Goal: Transaction & Acquisition: Purchase product/service

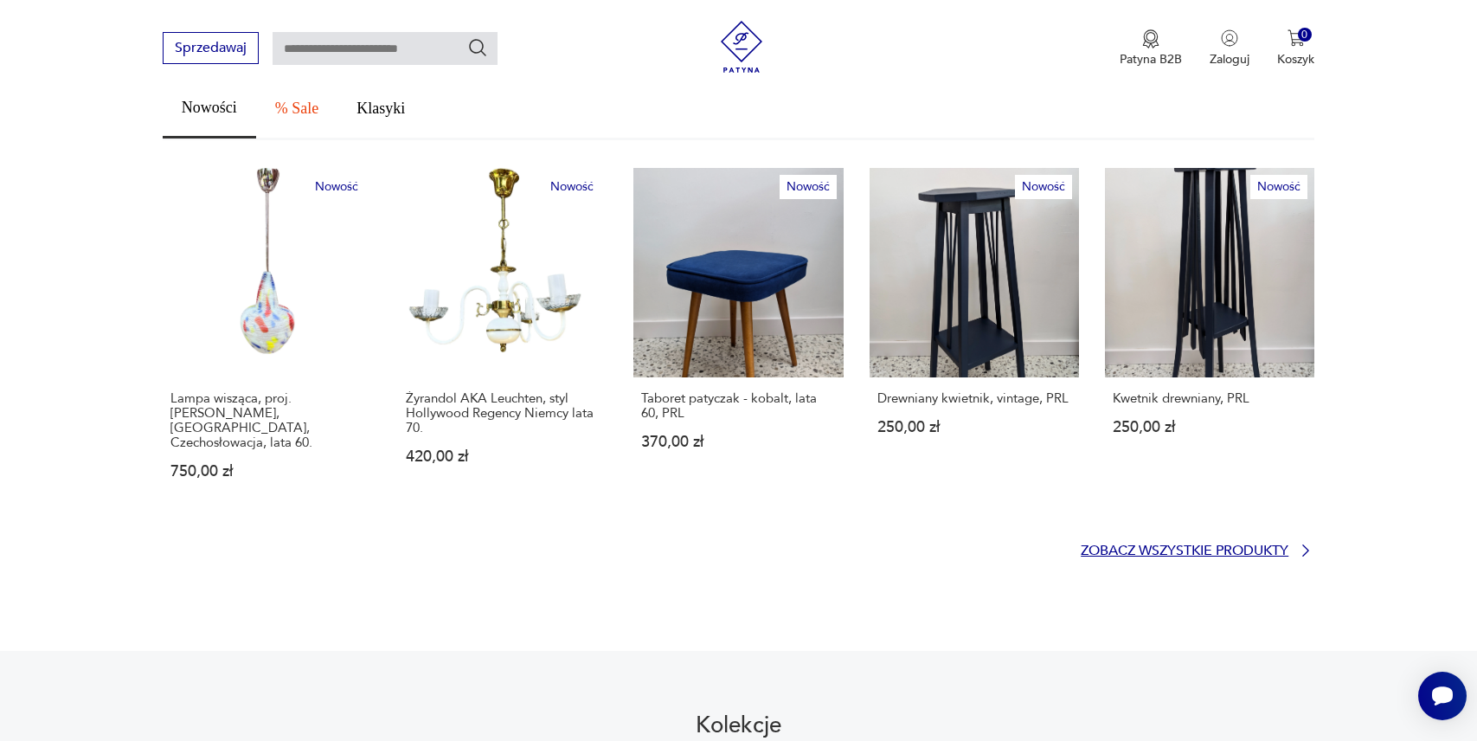
click at [1147, 545] on p "Zobacz wszystkie produkty" at bounding box center [1185, 550] width 208 height 11
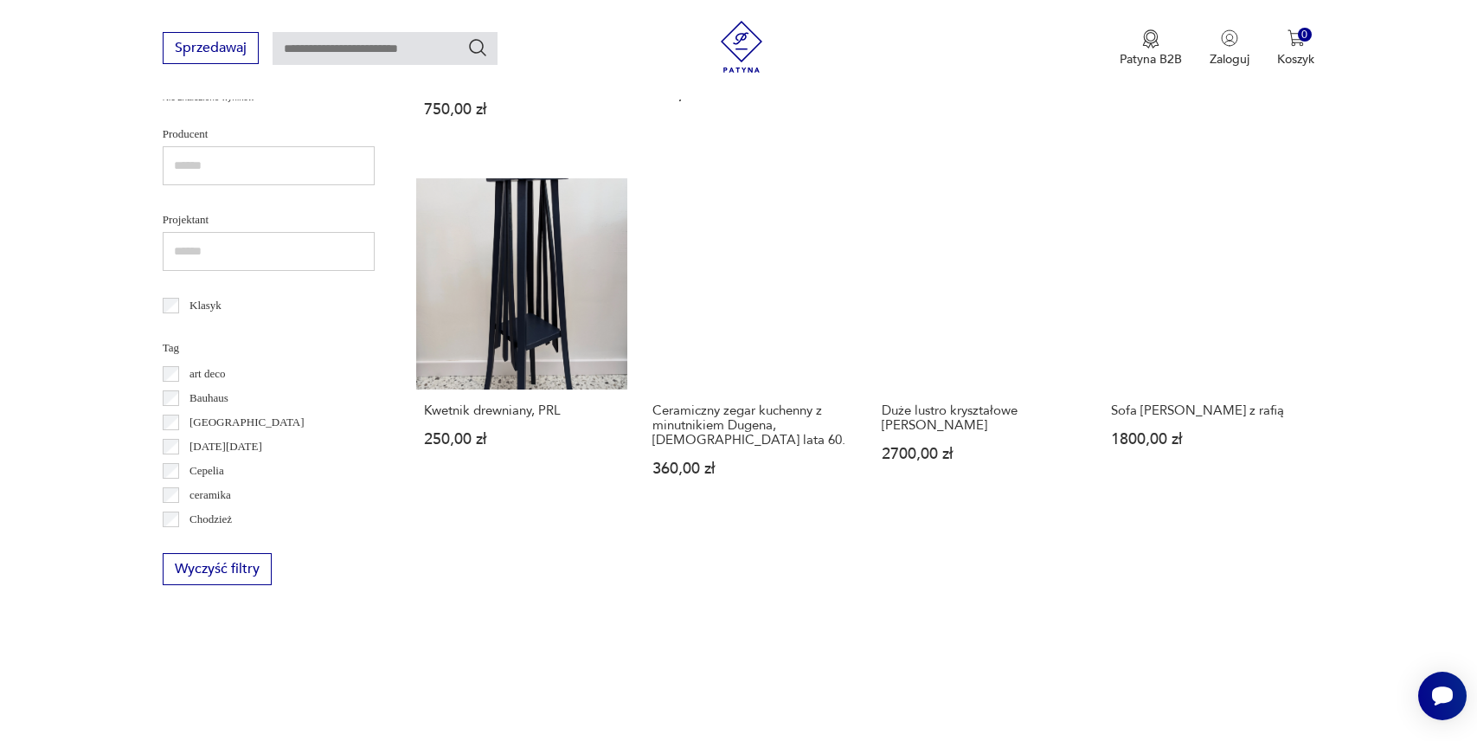
scroll to position [747, 0]
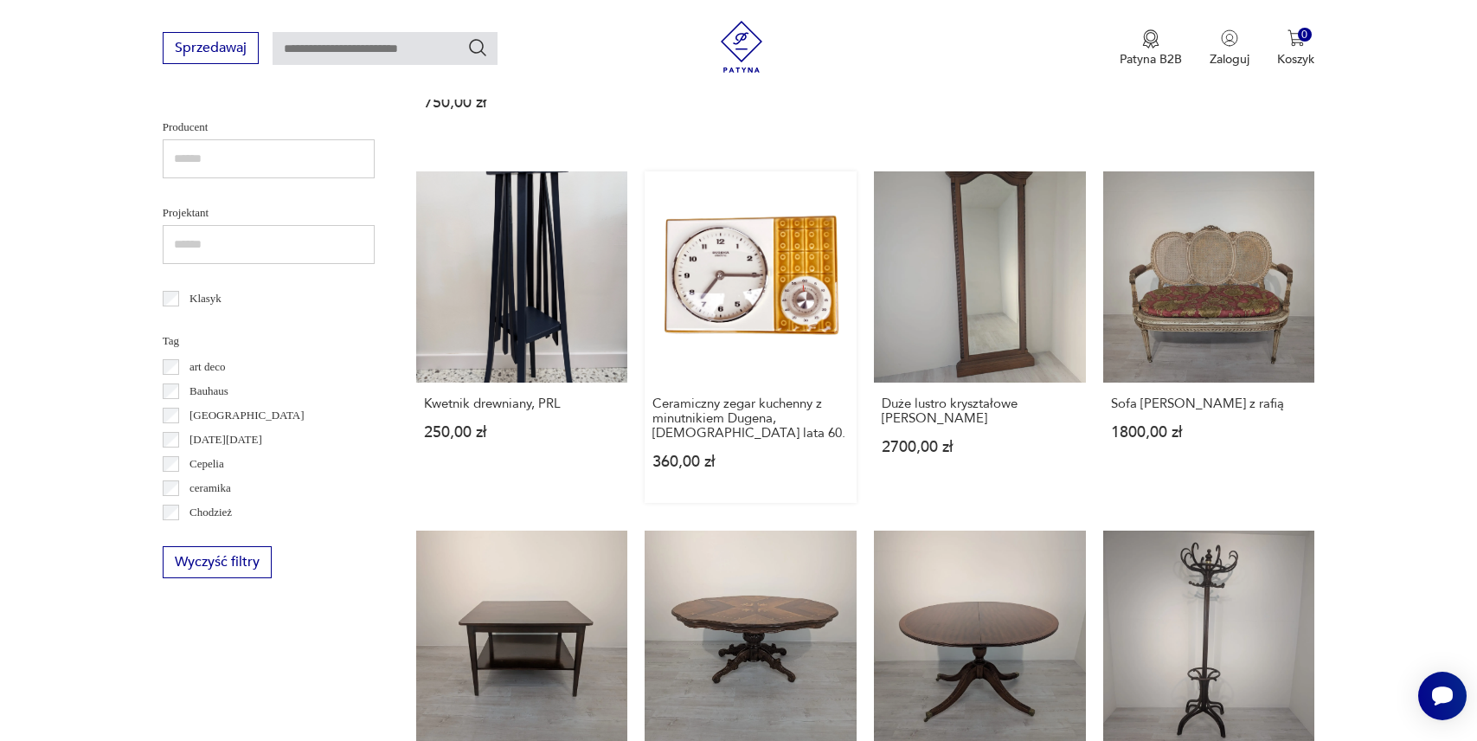
click at [769, 301] on link "Ceramiczny zegar kuchenny z minutnikiem Dugena, [DEMOGRAPHIC_DATA] lata 60. 360…" at bounding box center [751, 337] width 212 height 332
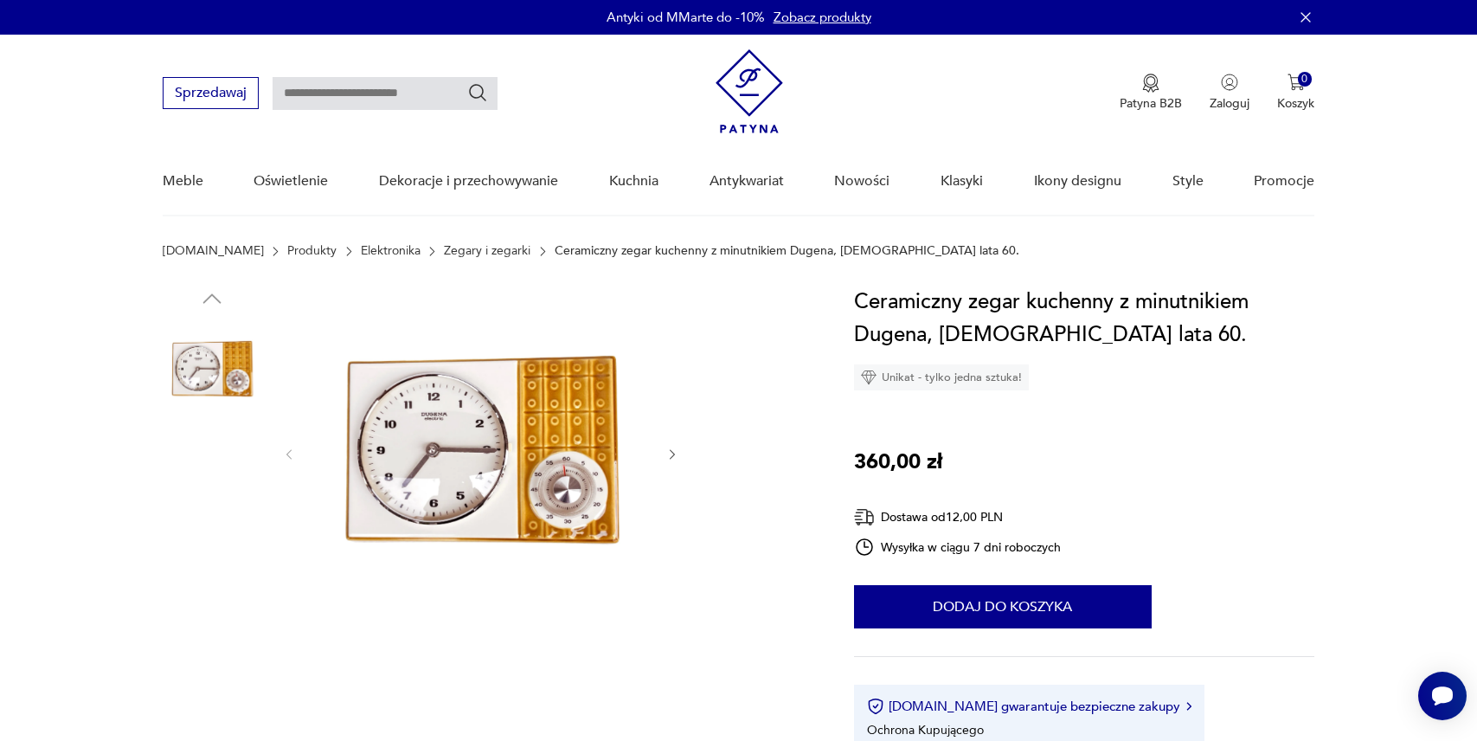
click at [223, 473] on img at bounding box center [212, 480] width 99 height 99
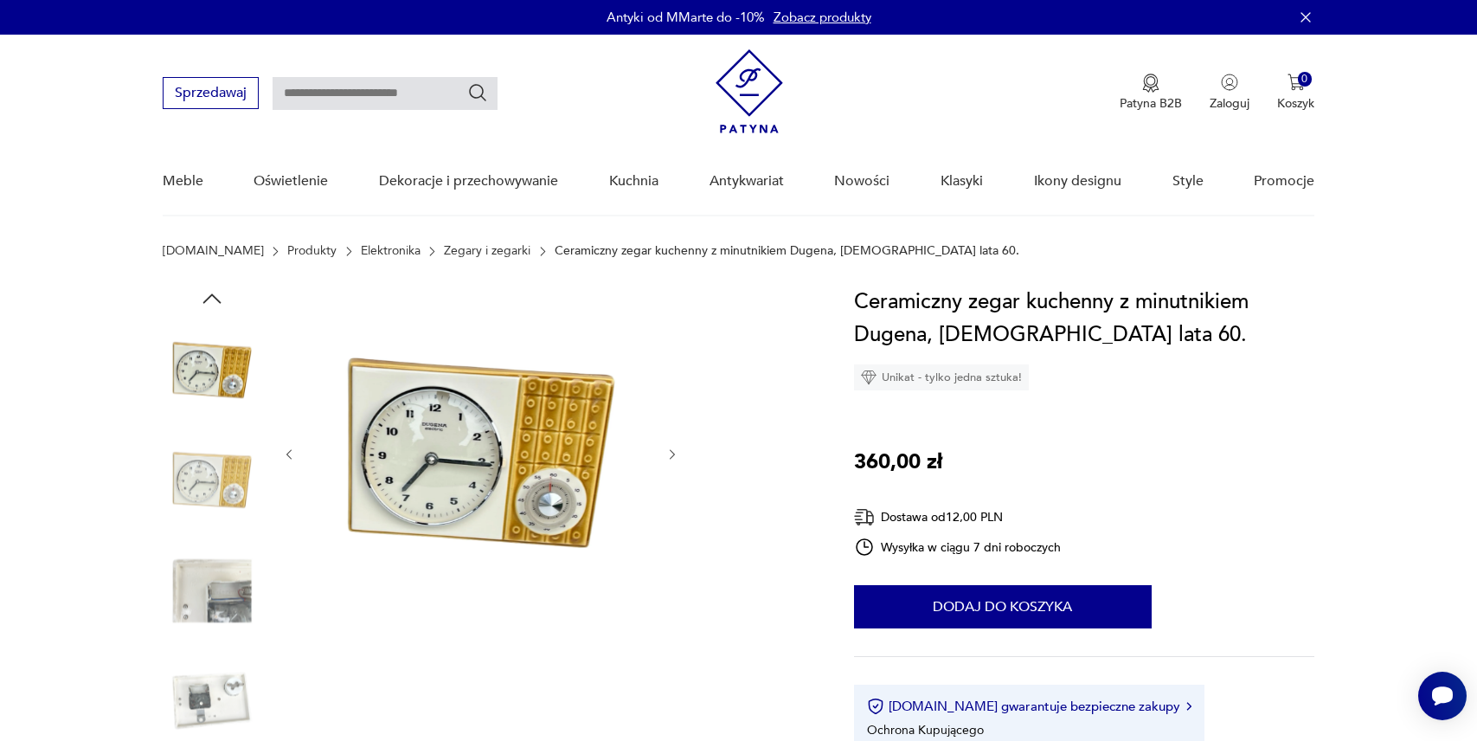
click at [221, 603] on img at bounding box center [212, 590] width 99 height 99
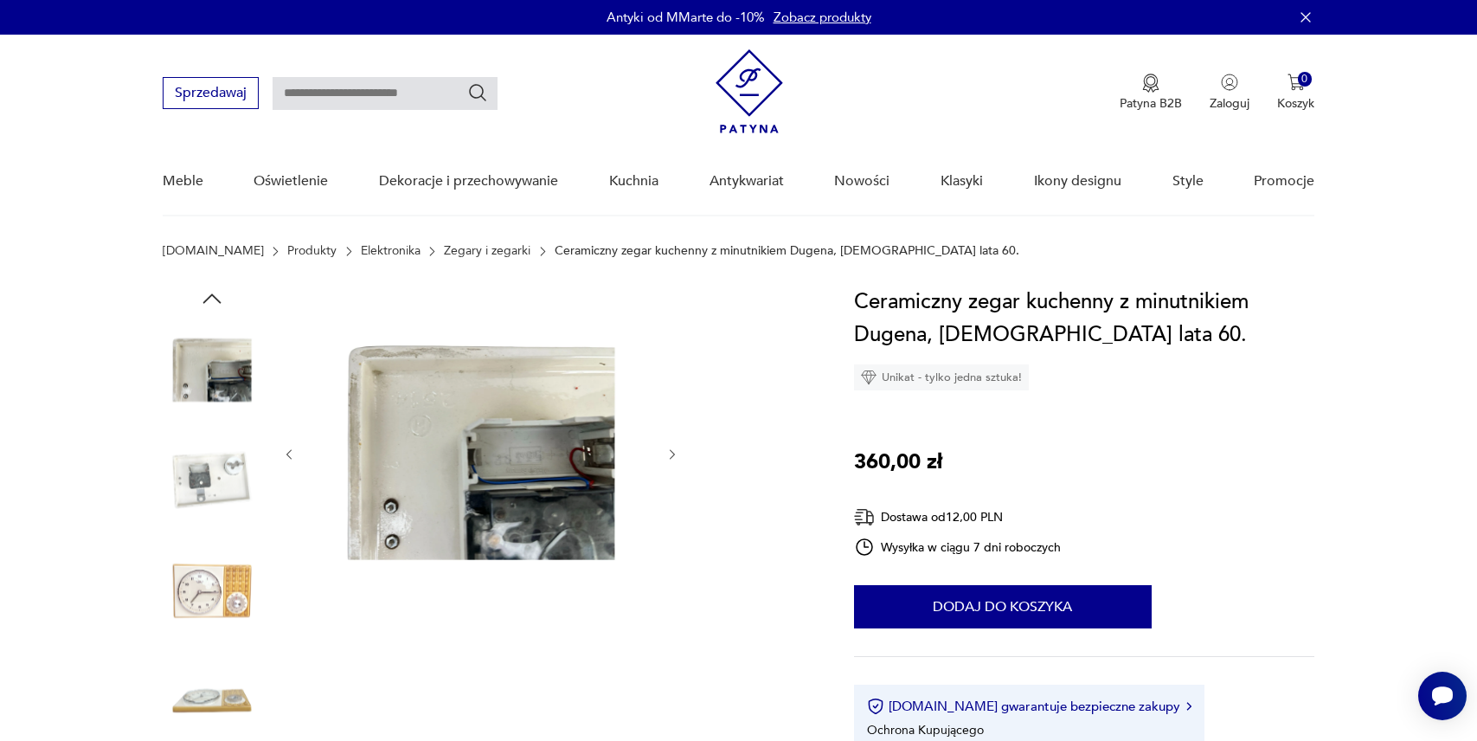
click at [213, 599] on img at bounding box center [212, 590] width 99 height 99
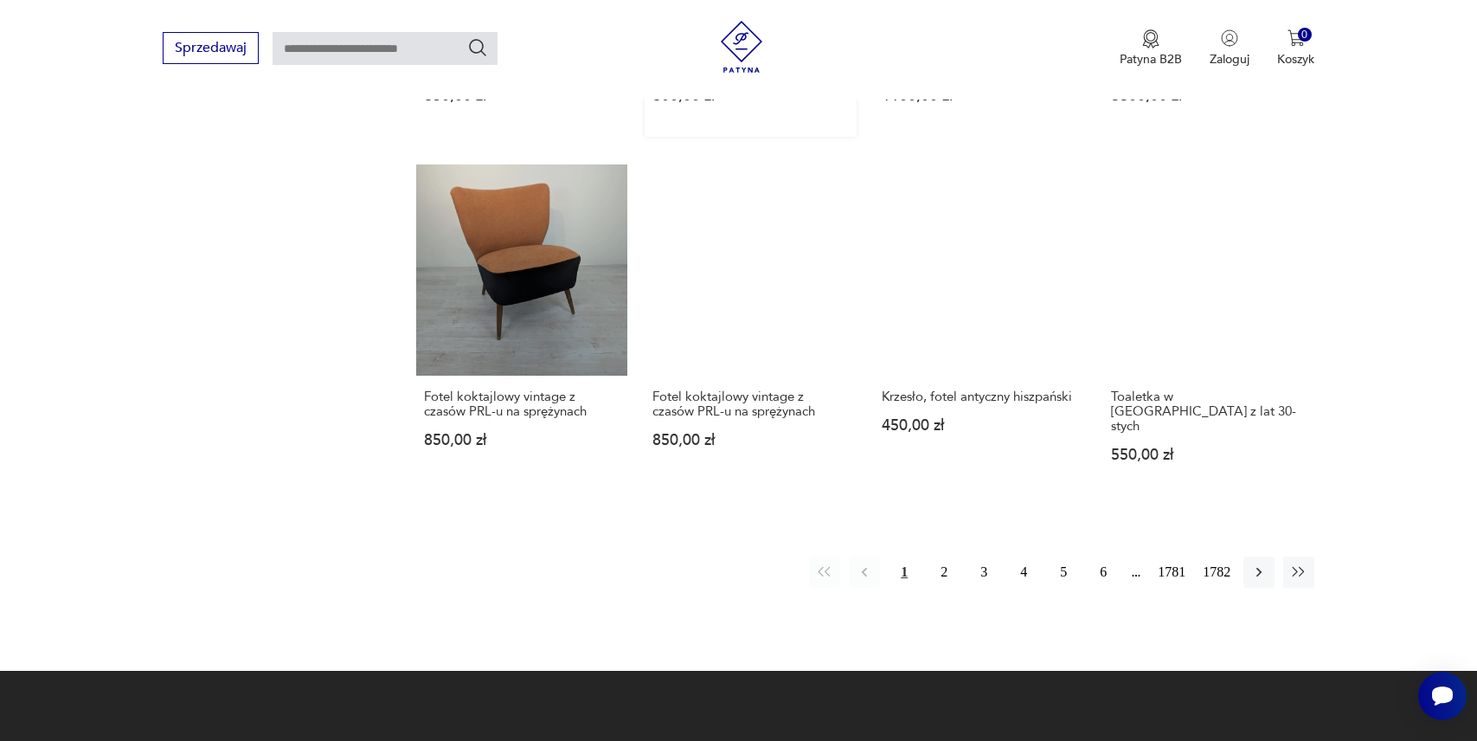
scroll to position [1459, 0]
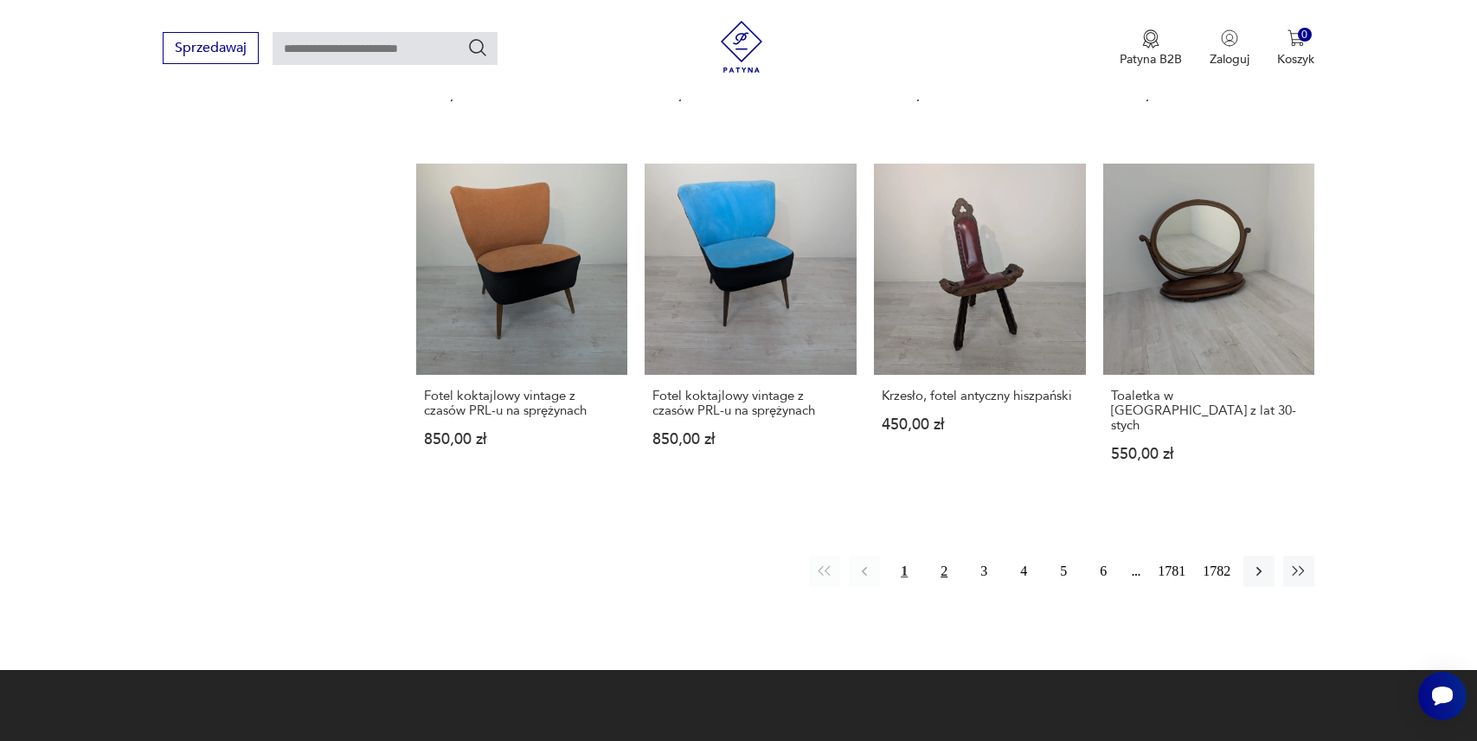
click at [935, 555] on button "2" at bounding box center [943, 570] width 31 height 31
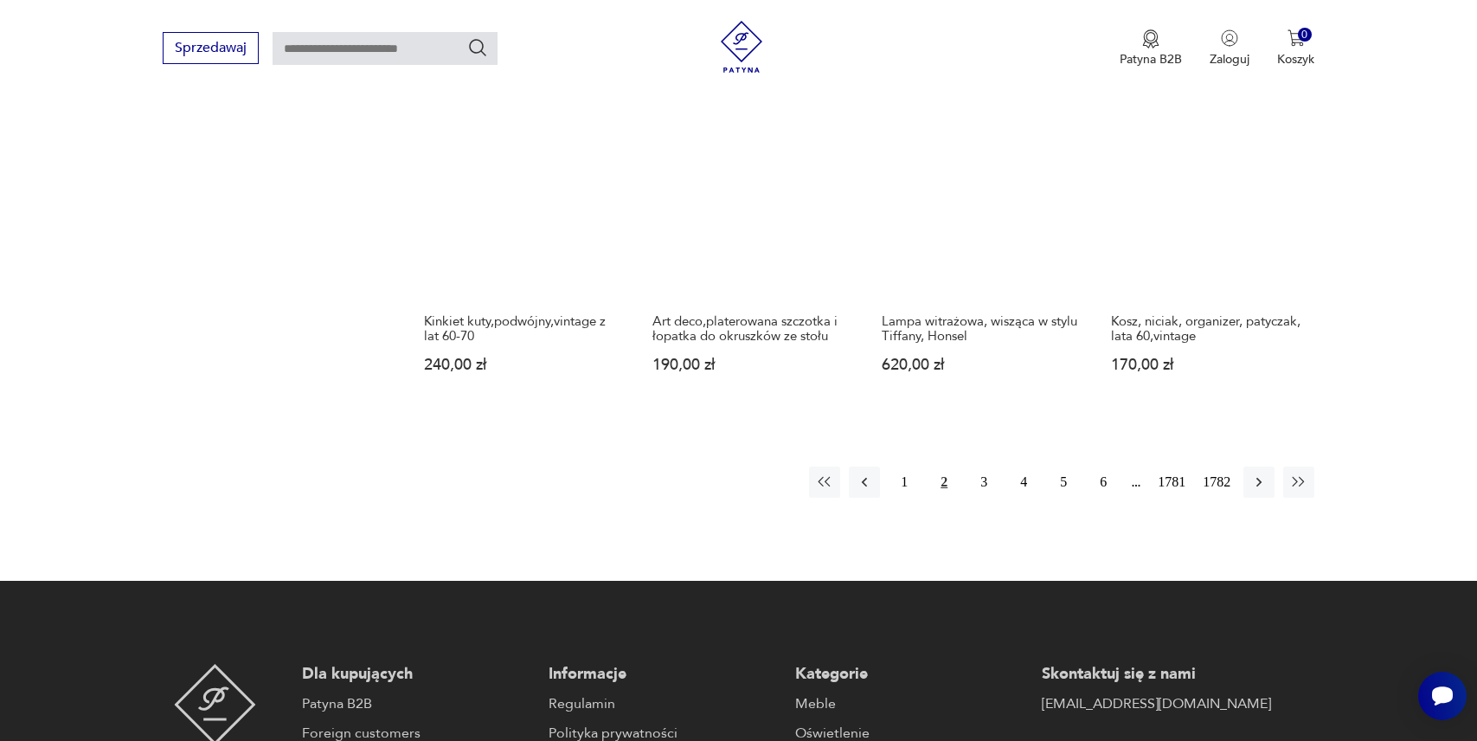
scroll to position [1577, 0]
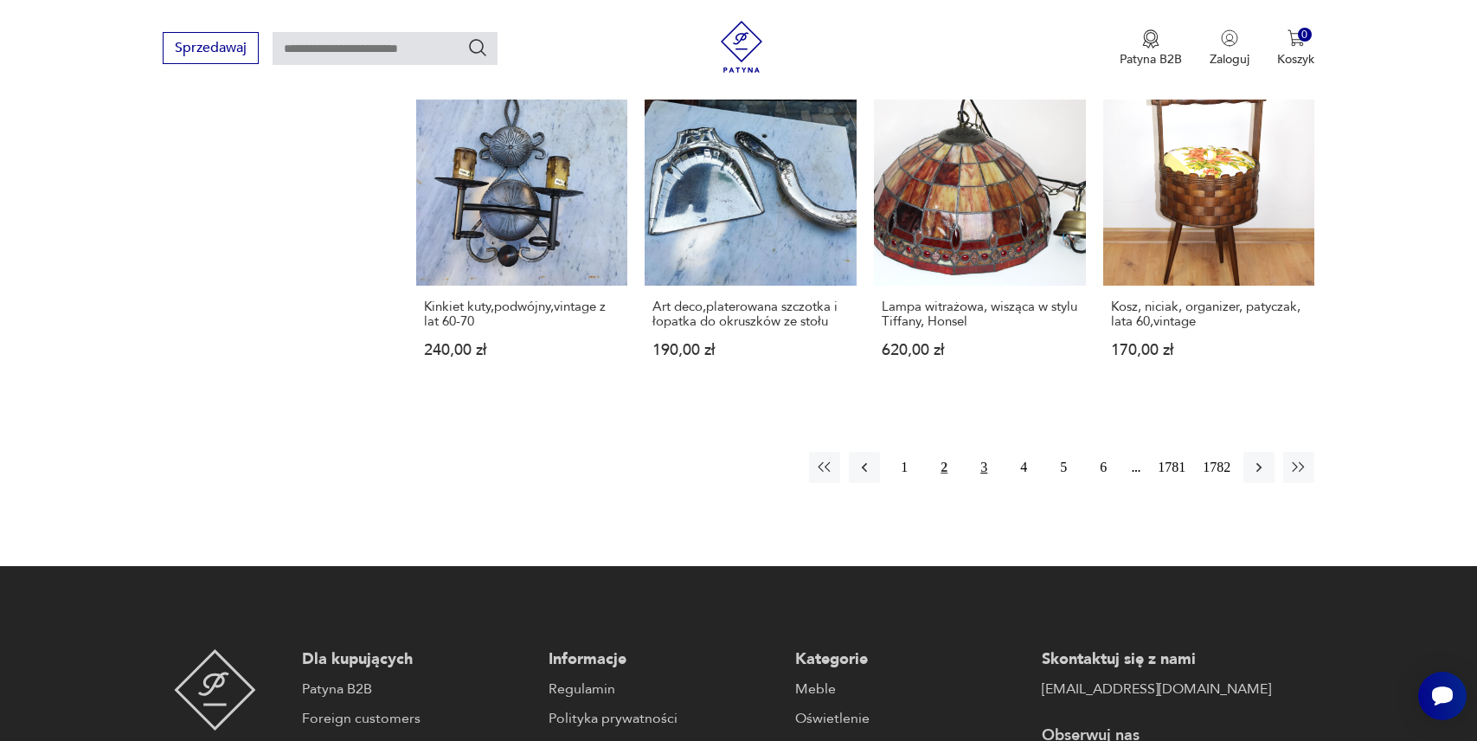
click at [970, 452] on button "3" at bounding box center [983, 467] width 31 height 31
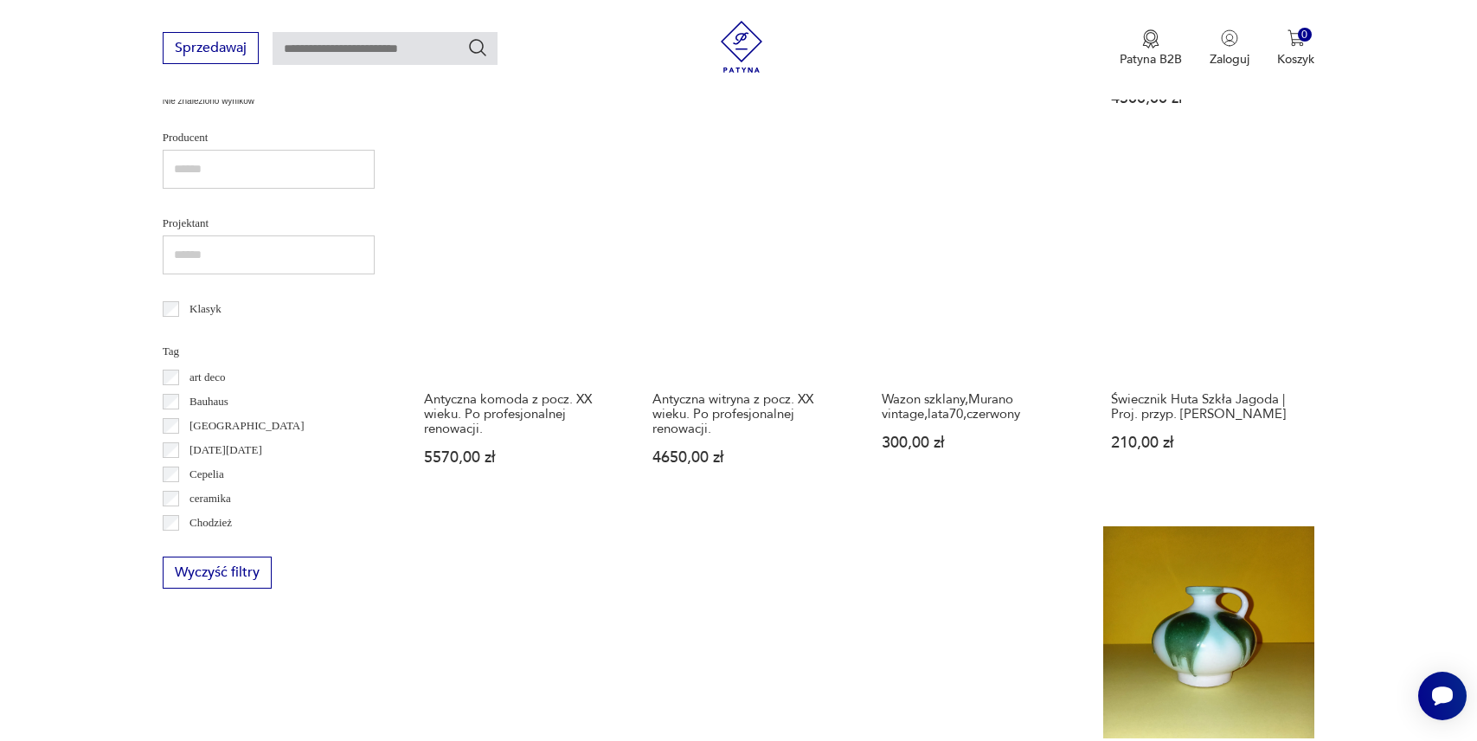
scroll to position [741, 0]
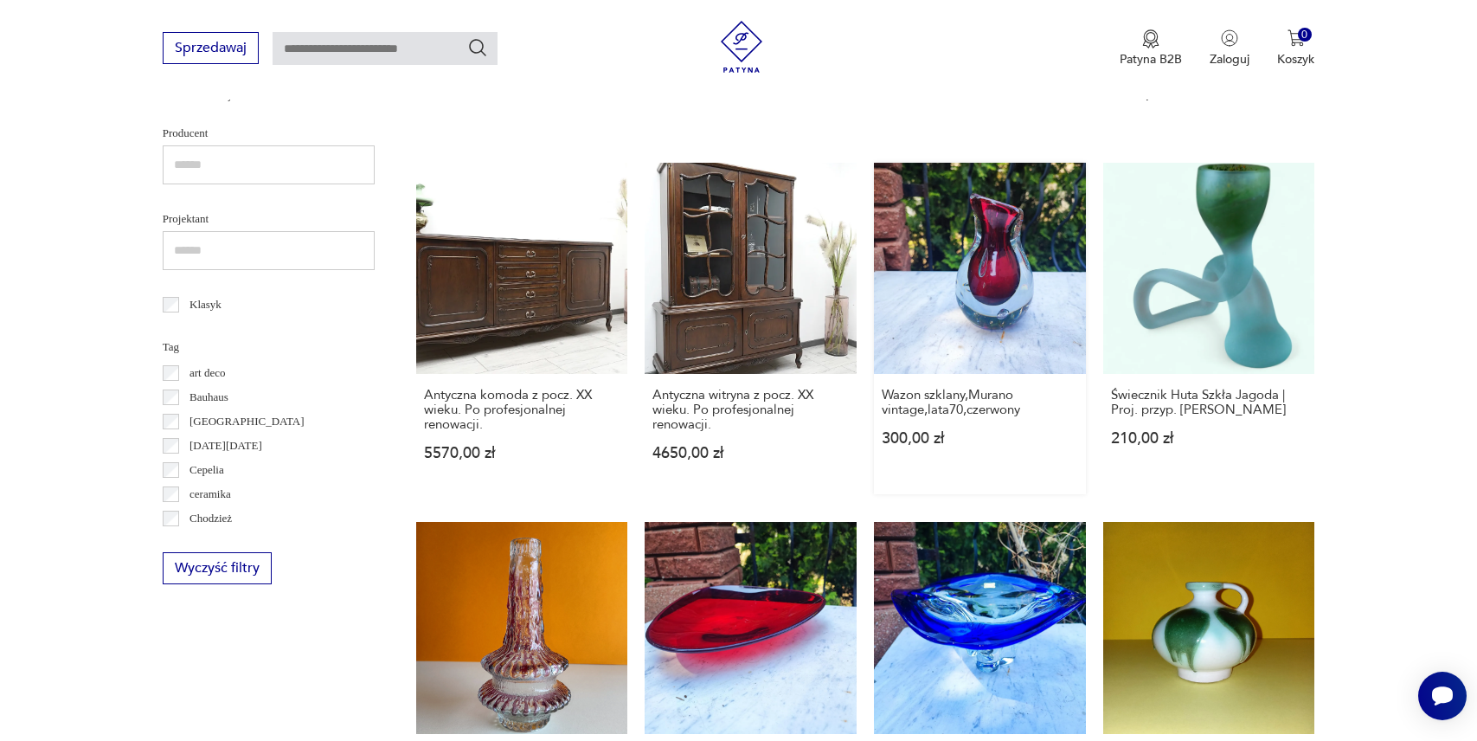
click at [1020, 296] on link "Wazon szklany,Murano vintage,lata70,czerwony 300,00 zł" at bounding box center [980, 329] width 212 height 332
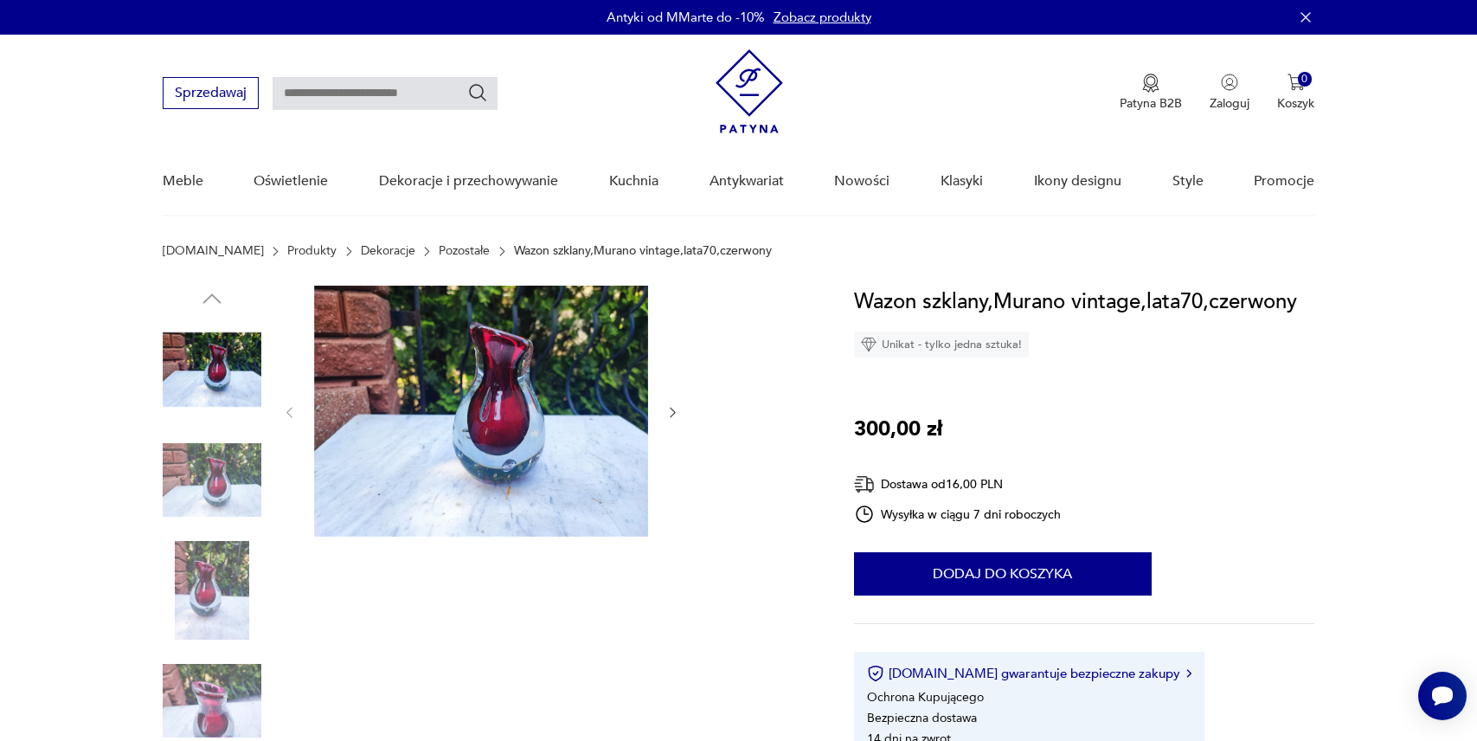
click at [194, 468] on img at bounding box center [212, 480] width 99 height 99
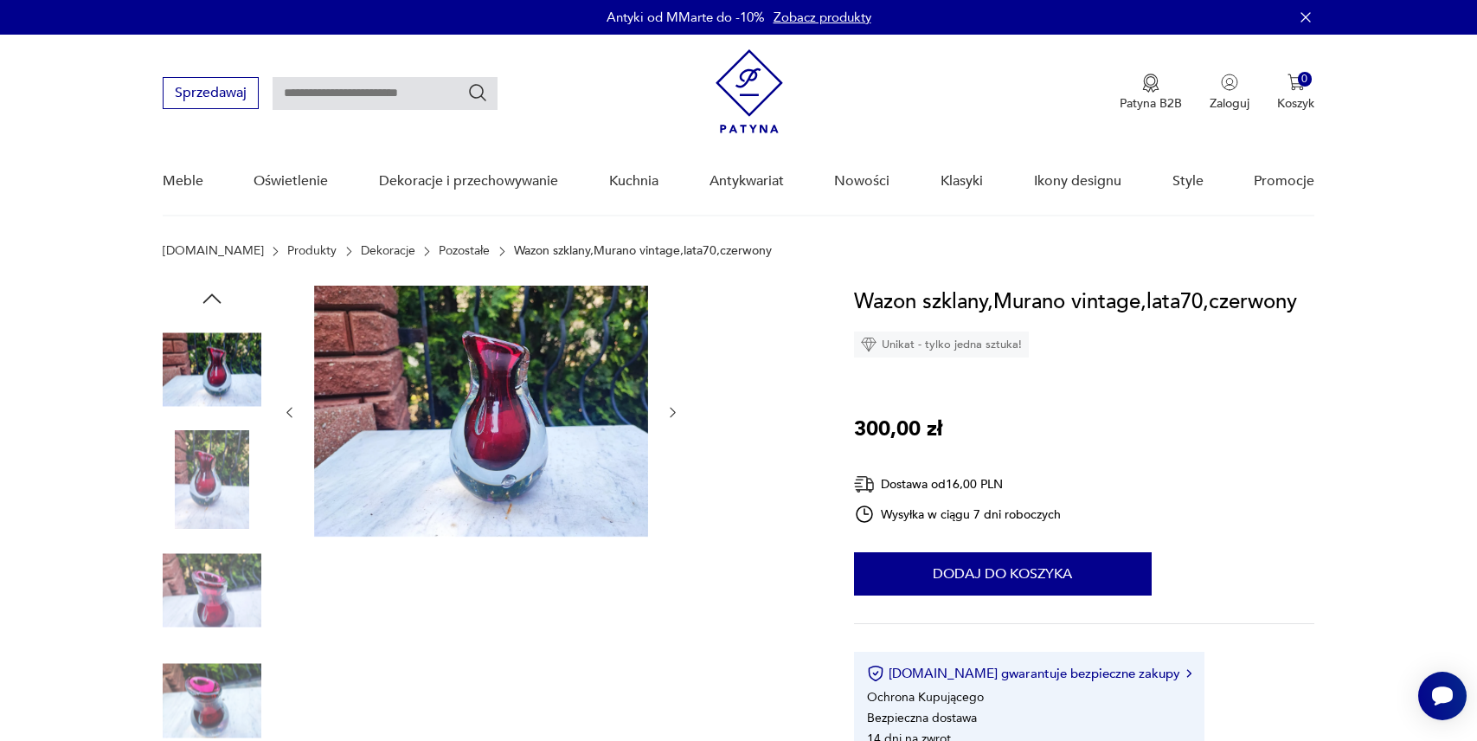
click at [222, 573] on img at bounding box center [212, 590] width 99 height 99
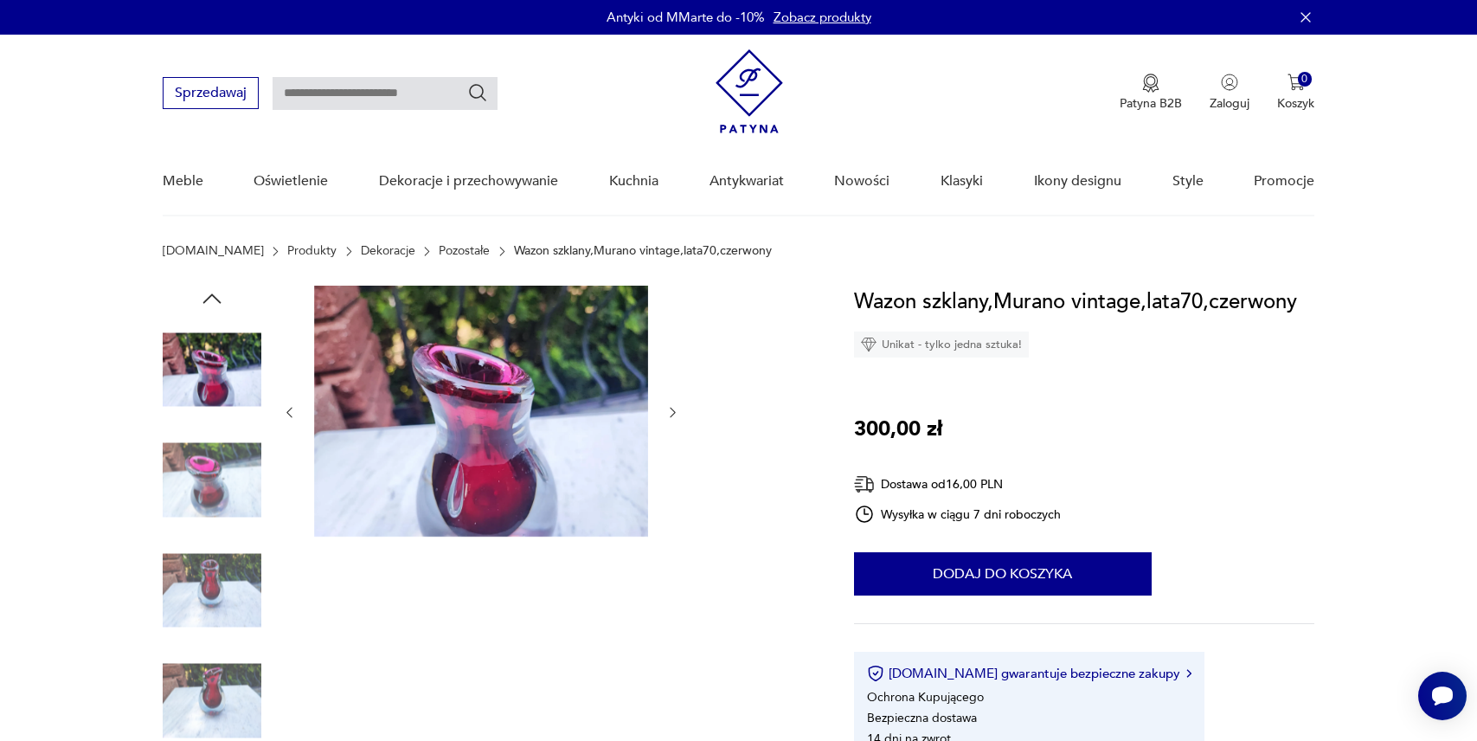
click at [222, 573] on img at bounding box center [212, 590] width 99 height 99
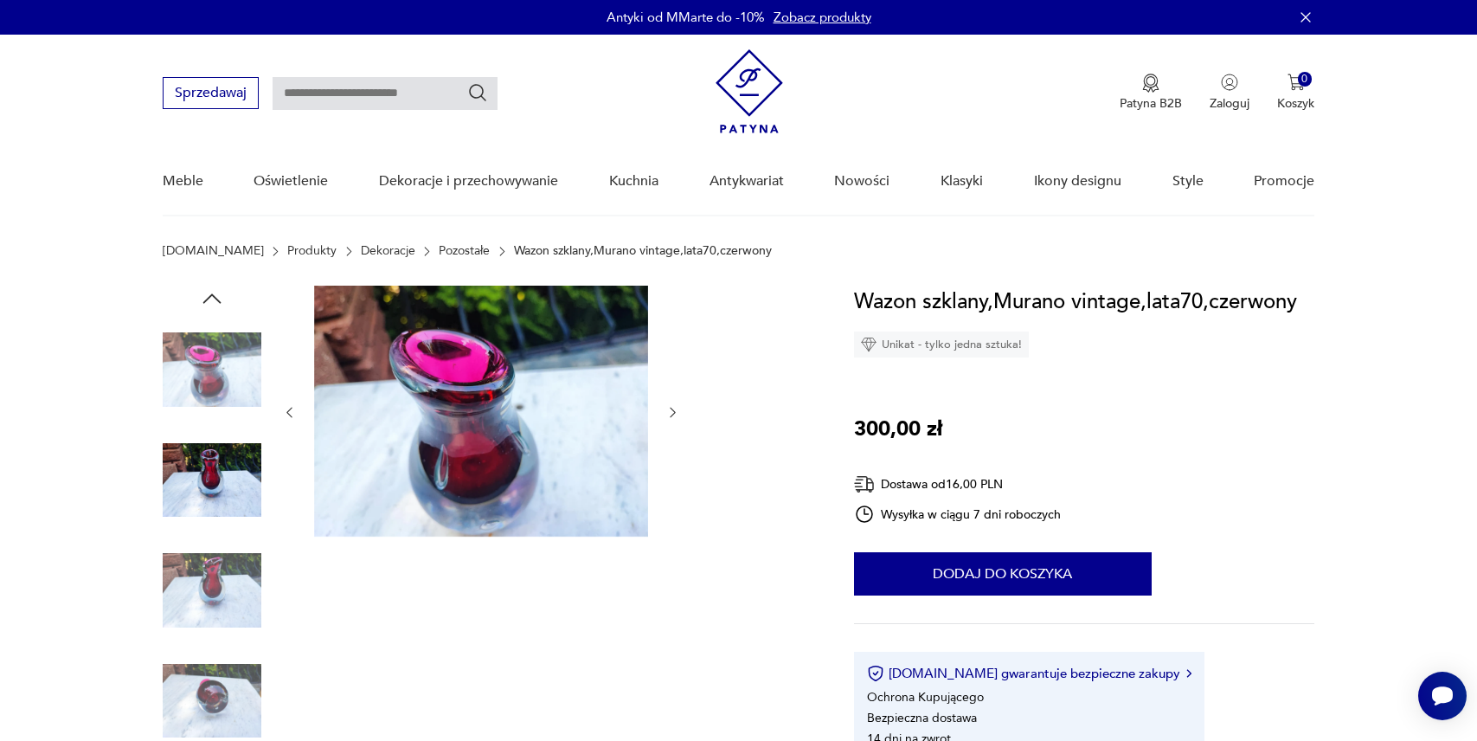
click at [222, 573] on img at bounding box center [212, 590] width 99 height 99
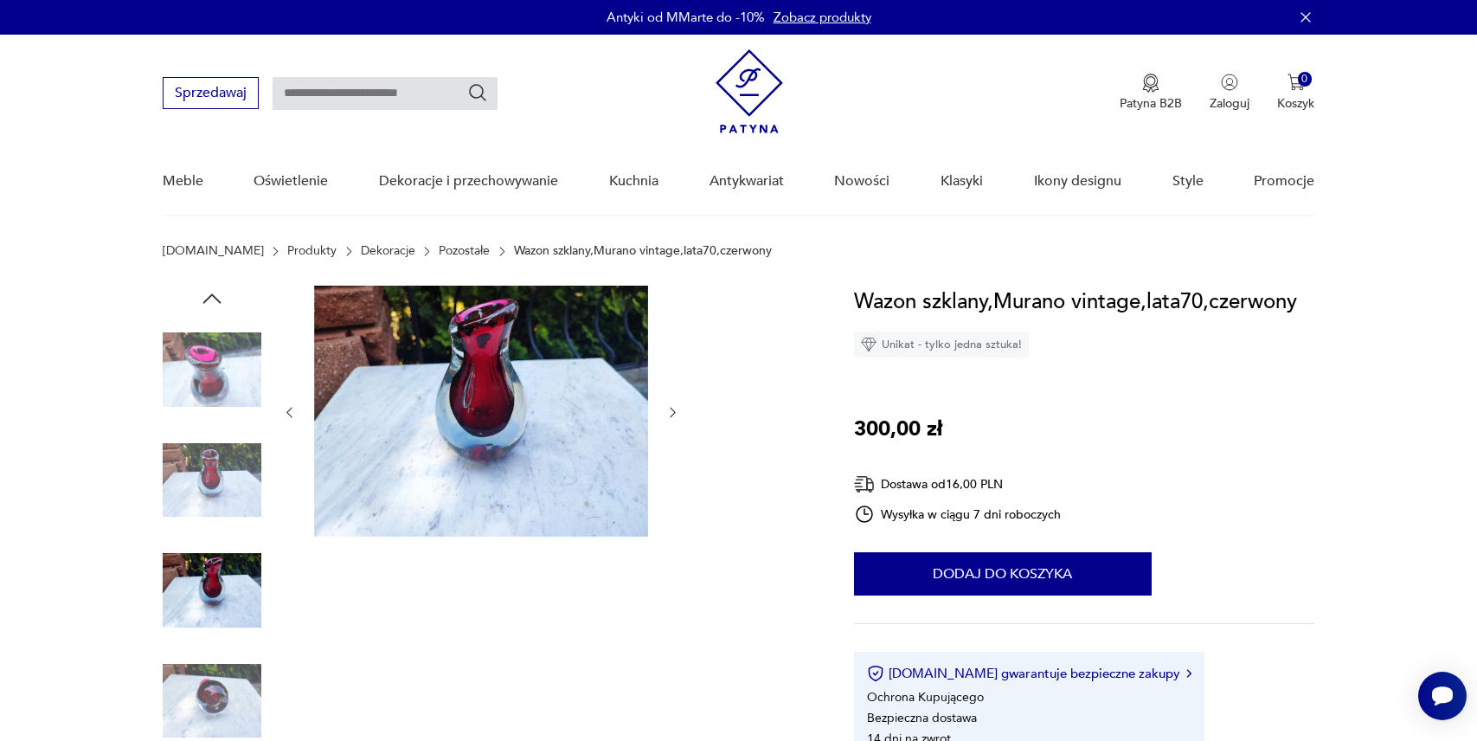
click at [223, 679] on img at bounding box center [212, 700] width 99 height 99
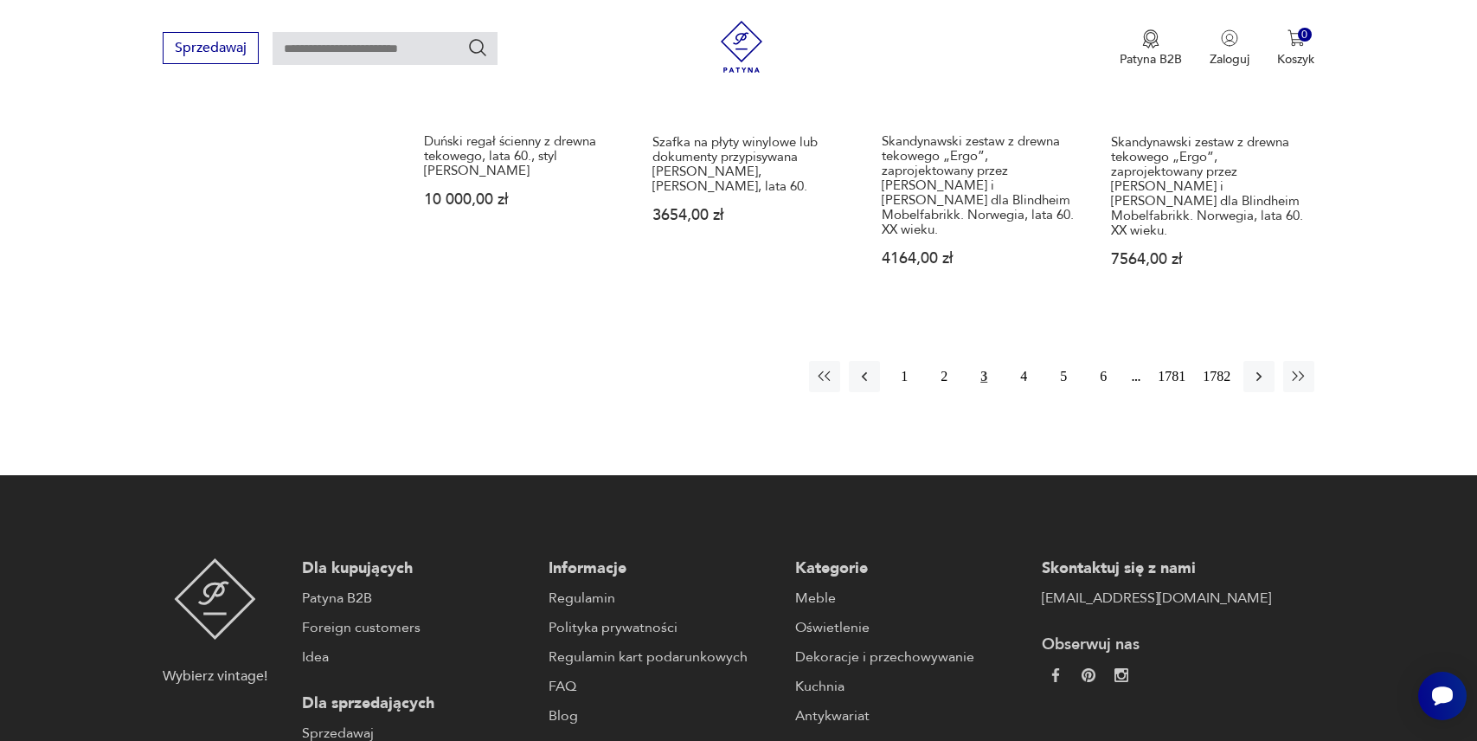
scroll to position [1806, 0]
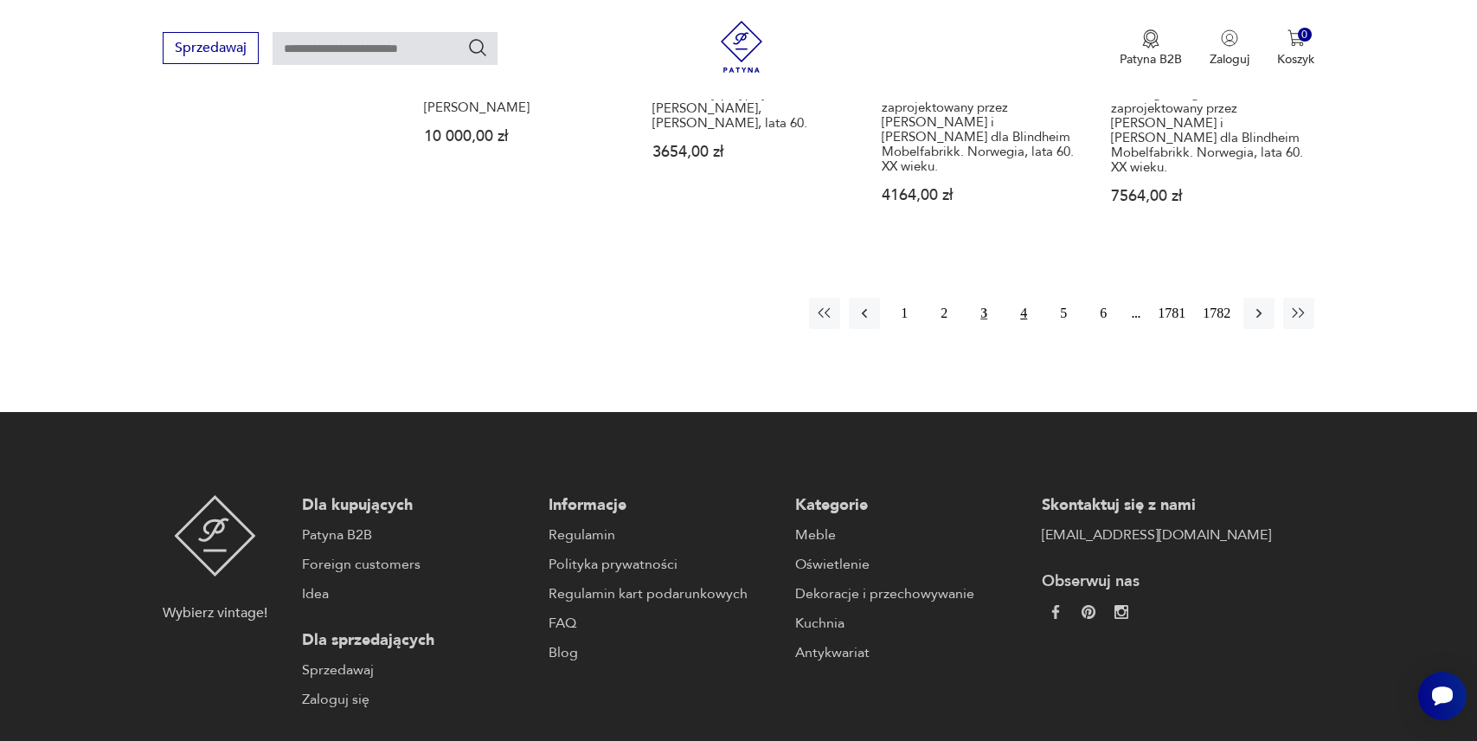
click at [1015, 298] on button "4" at bounding box center [1023, 313] width 31 height 31
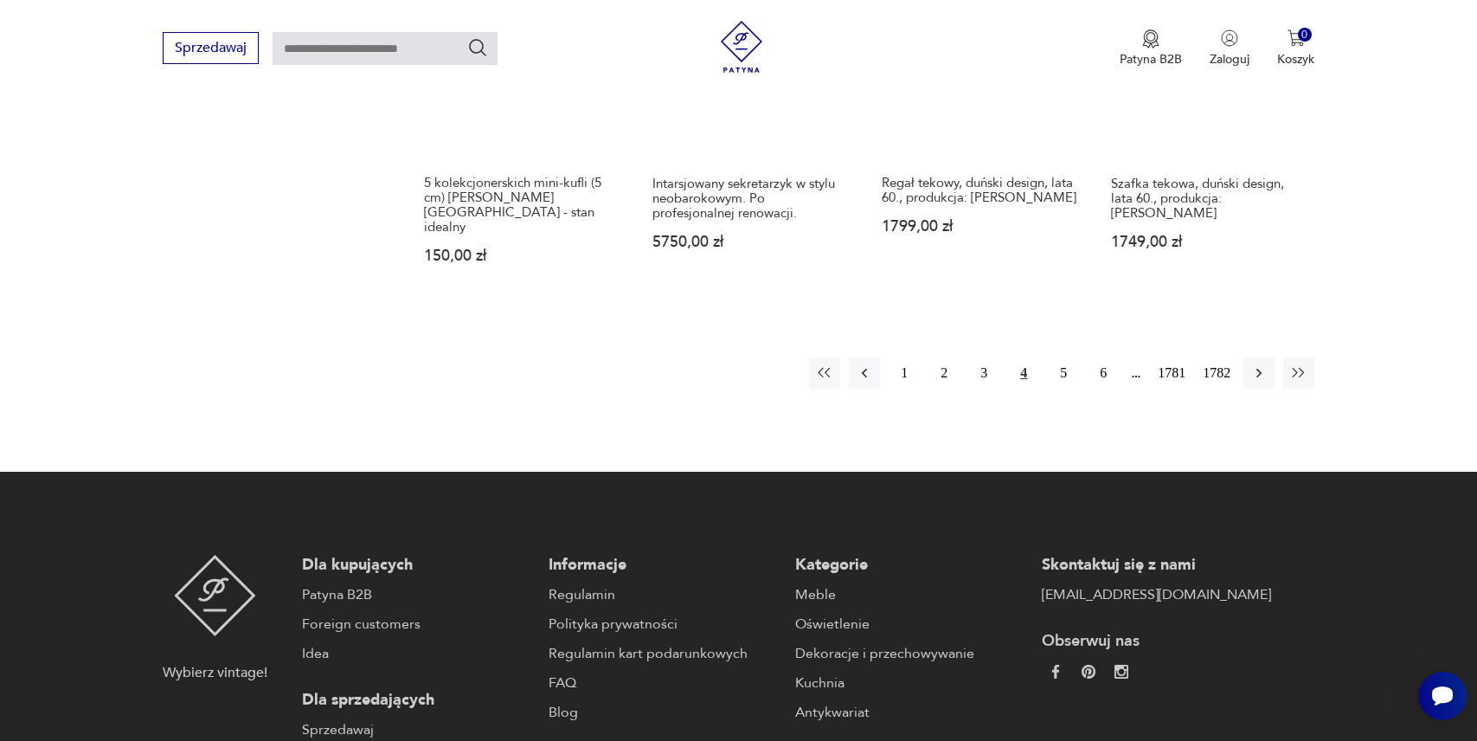
scroll to position [1708, 0]
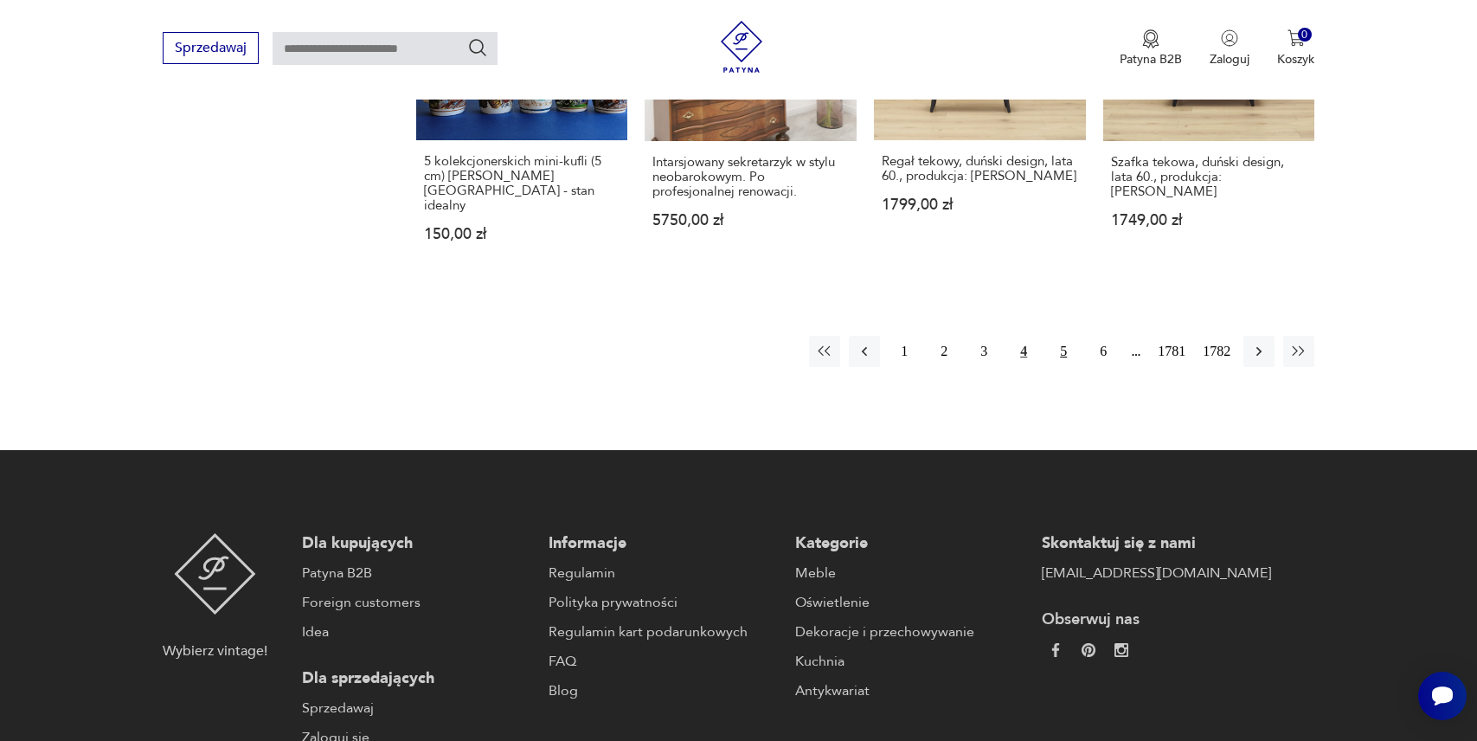
click at [1057, 336] on button "5" at bounding box center [1063, 351] width 31 height 31
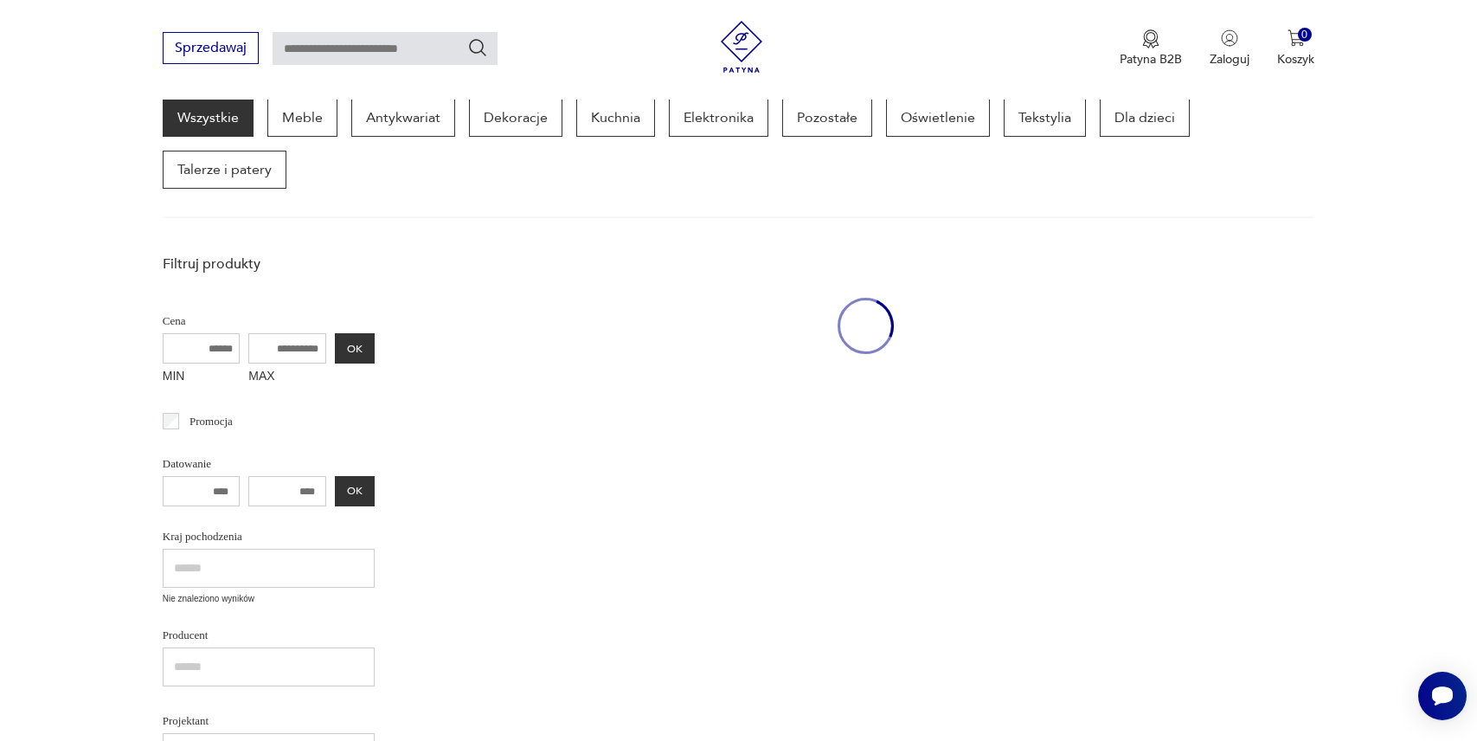
scroll to position [224, 0]
